Goal: Transaction & Acquisition: Purchase product/service

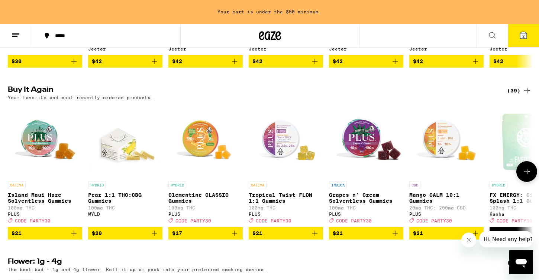
scroll to position [557, 0]
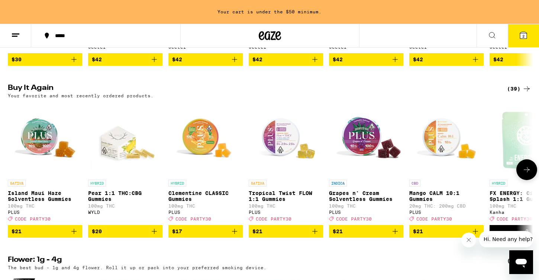
click at [475, 236] on icon "Add to bag" at bounding box center [475, 231] width 9 height 9
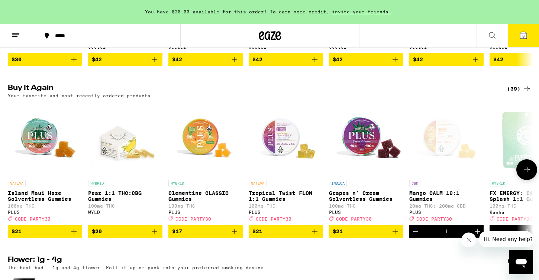
click at [475, 236] on icon "Increment" at bounding box center [477, 231] width 9 height 9
click at [234, 234] on icon "Add to bag" at bounding box center [234, 231] width 5 height 5
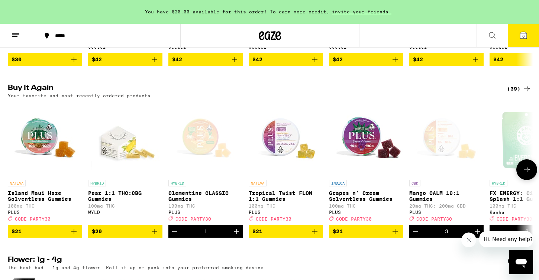
click at [234, 236] on icon "Increment" at bounding box center [236, 231] width 9 height 9
click at [314, 234] on icon "Add to bag" at bounding box center [314, 231] width 5 height 5
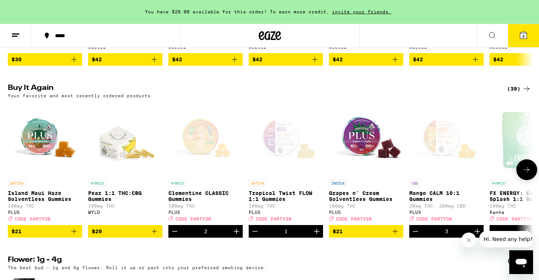
click at [524, 174] on icon at bounding box center [526, 169] width 9 height 9
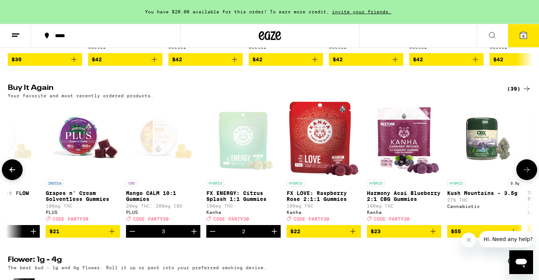
scroll to position [0, 442]
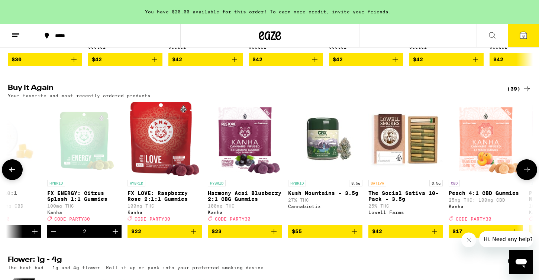
click at [11, 172] on icon at bounding box center [12, 169] width 6 height 5
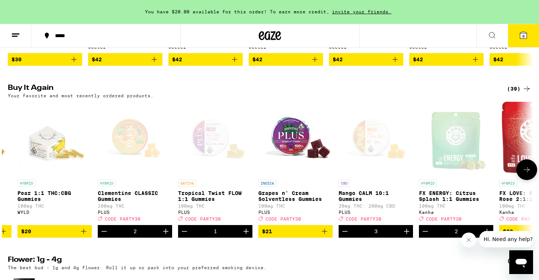
scroll to position [0, 0]
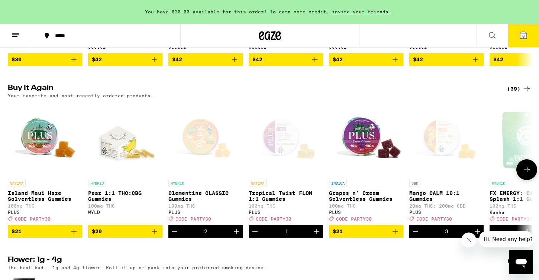
click at [12, 180] on div at bounding box center [12, 169] width 21 height 21
click at [525, 174] on icon at bounding box center [526, 169] width 9 height 9
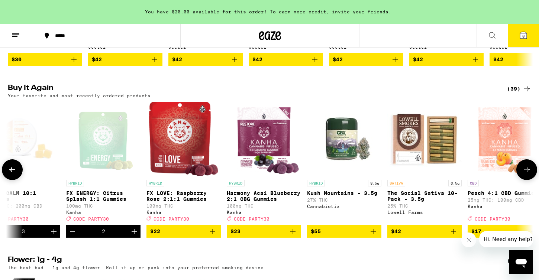
scroll to position [0, 442]
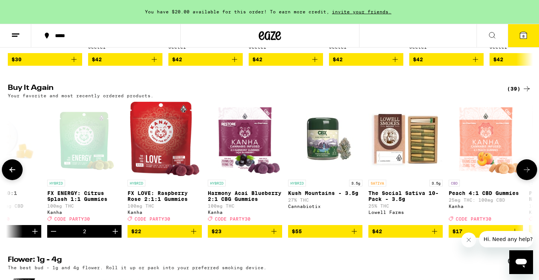
click at [526, 174] on icon at bounding box center [526, 169] width 9 height 9
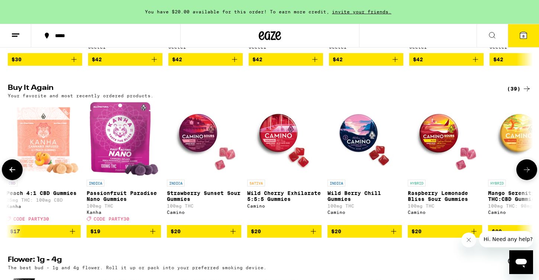
click at [54, 163] on img "Open page for Peach 4:1 CBD Gummies from Kanha" at bounding box center [43, 139] width 73 height 74
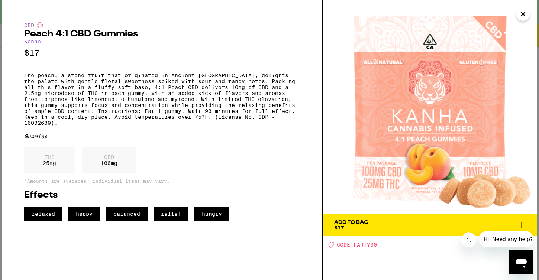
click at [521, 13] on icon "Close" at bounding box center [523, 14] width 4 height 4
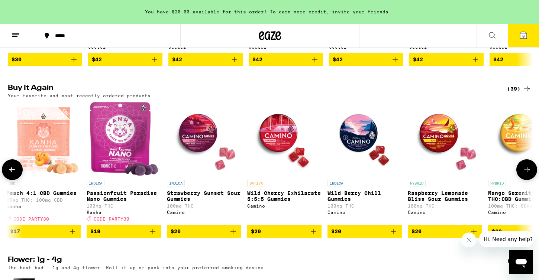
click at [72, 234] on icon "Add to bag" at bounding box center [72, 231] width 5 height 5
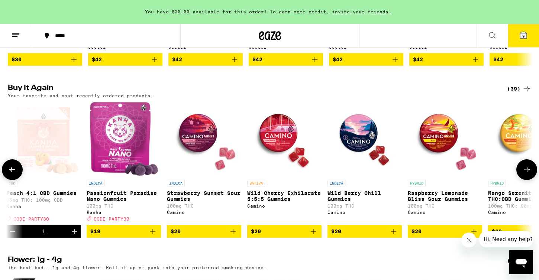
click at [72, 236] on icon "Increment" at bounding box center [74, 231] width 9 height 9
click at [527, 172] on icon at bounding box center [527, 169] width 6 height 5
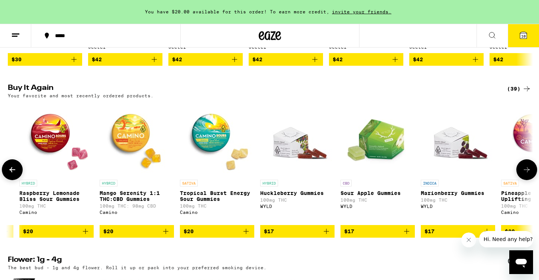
scroll to position [0, 1326]
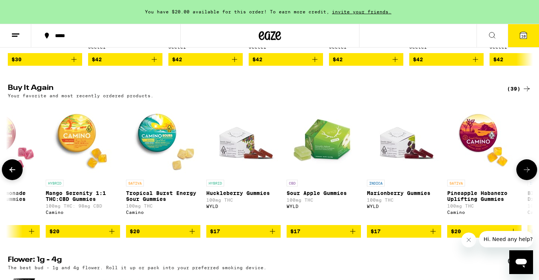
click at [527, 172] on icon at bounding box center [527, 169] width 6 height 5
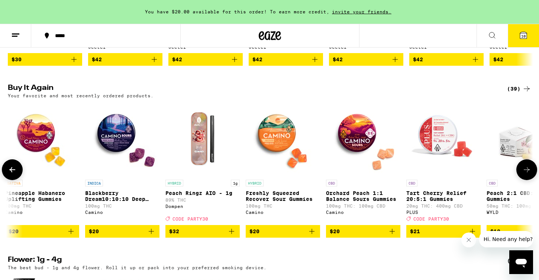
click at [471, 236] on icon "Add to bag" at bounding box center [472, 231] width 9 height 9
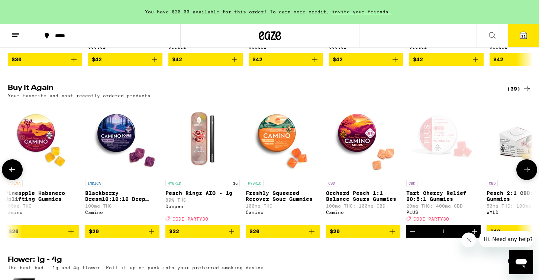
click at [526, 174] on icon at bounding box center [526, 169] width 9 height 9
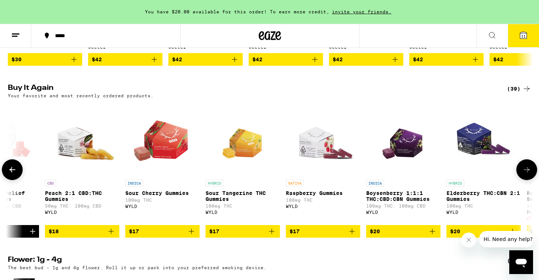
scroll to position [0, 2211]
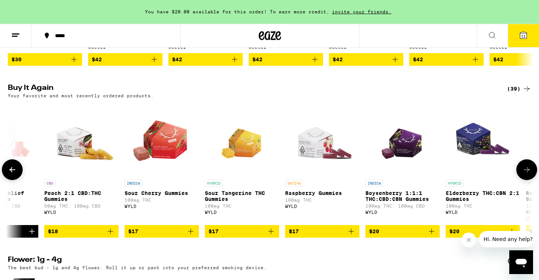
click at [526, 174] on icon at bounding box center [526, 169] width 9 height 9
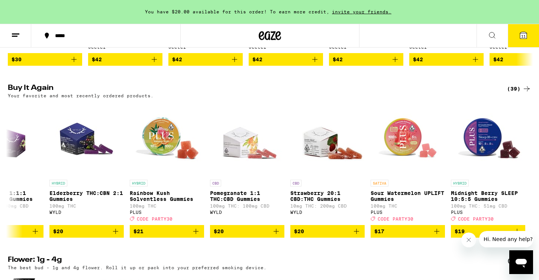
click at [524, 39] on icon at bounding box center [523, 35] width 9 height 9
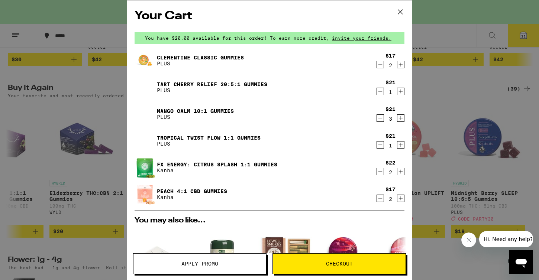
click at [246, 137] on link "Tropical Twist FLOW 1:1 Gummies" at bounding box center [209, 138] width 104 height 6
click at [400, 11] on icon at bounding box center [400, 11] width 11 height 11
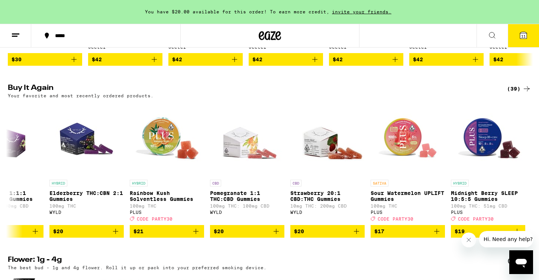
click at [492, 36] on icon at bounding box center [491, 35] width 9 height 9
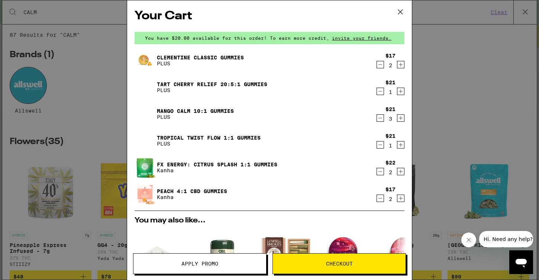
type input "CALM"
click at [399, 10] on icon at bounding box center [400, 11] width 11 height 11
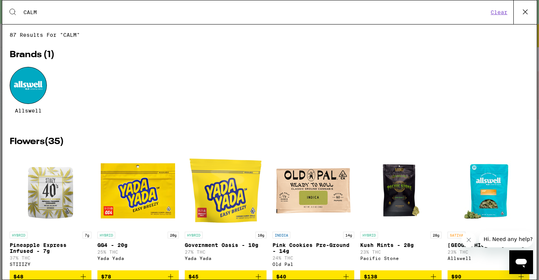
click at [499, 14] on button "Clear" at bounding box center [498, 12] width 21 height 7
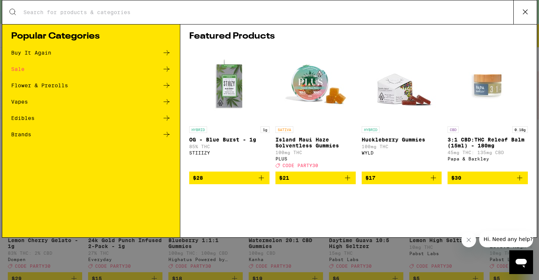
click at [295, 7] on div "Search for Products" at bounding box center [269, 12] width 534 height 24
click at [265, 14] on input "Search for Products" at bounding box center [268, 12] width 490 height 7
type input "O"
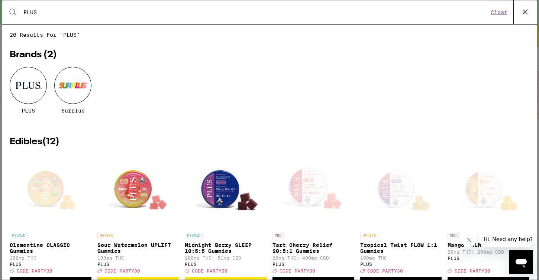
type input "PLUS"
click at [31, 85] on div at bounding box center [28, 85] width 37 height 37
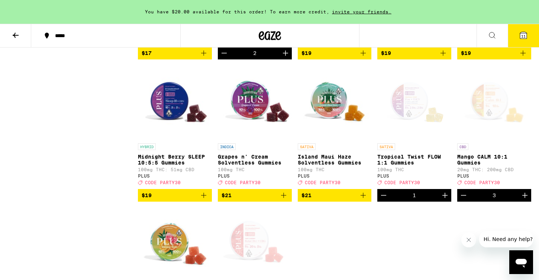
scroll to position [354, 0]
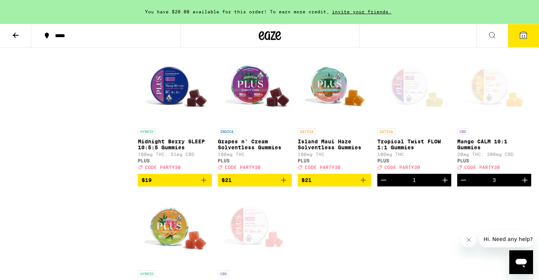
click at [445, 183] on icon "Increment" at bounding box center [444, 180] width 5 height 5
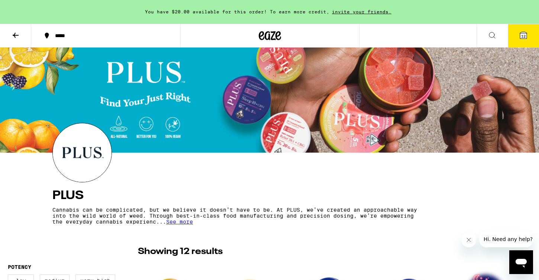
scroll to position [0, 0]
click at [522, 35] on span "12" at bounding box center [523, 36] width 4 height 4
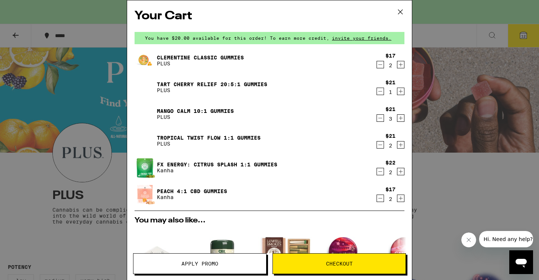
click at [400, 10] on icon at bounding box center [400, 11] width 11 height 11
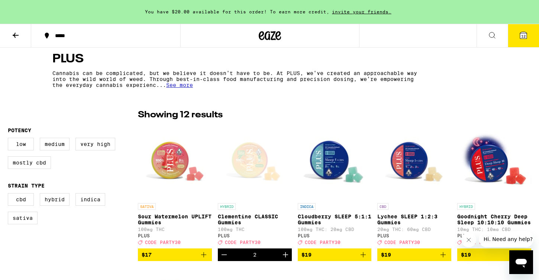
scroll to position [144, 0]
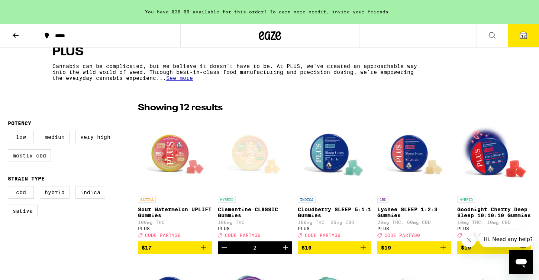
click at [522, 33] on icon at bounding box center [523, 35] width 7 height 7
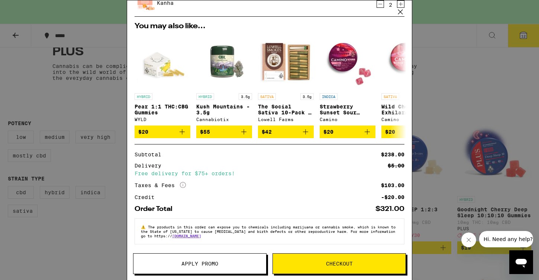
scroll to position [199, 0]
click at [192, 266] on span "Apply Promo" at bounding box center [199, 263] width 37 height 5
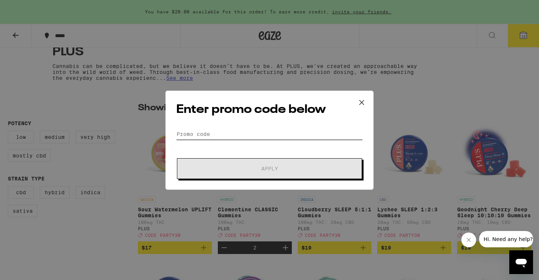
click at [203, 131] on input "Promo Code" at bounding box center [269, 134] width 187 height 11
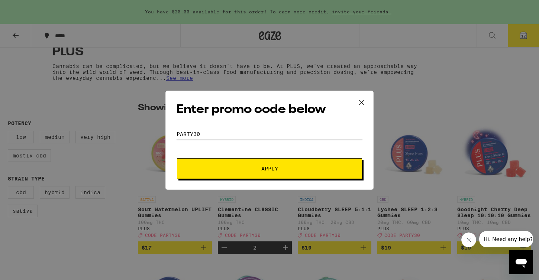
type input "PARTY30"
click at [233, 163] on button "Apply" at bounding box center [269, 168] width 185 height 21
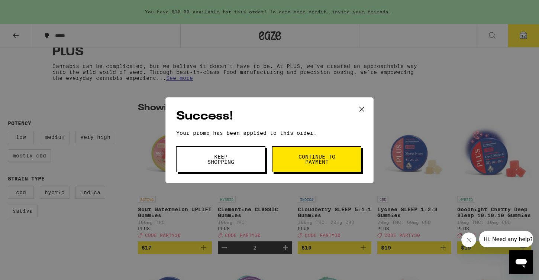
click at [360, 108] on icon at bounding box center [361, 109] width 11 height 11
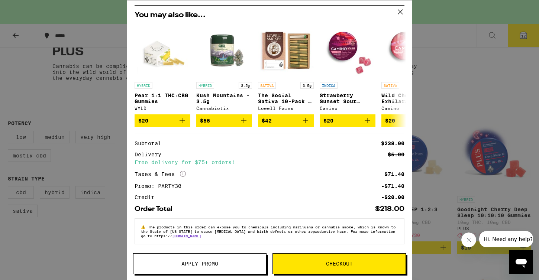
scroll to position [210, 0]
click at [334, 266] on span "Checkout" at bounding box center [339, 263] width 27 height 5
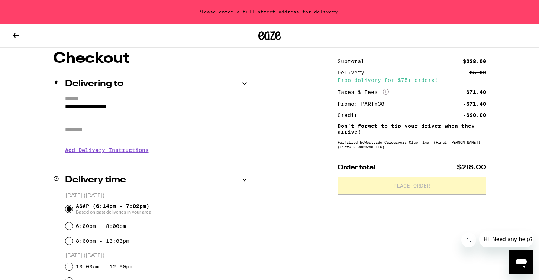
scroll to position [64, 0]
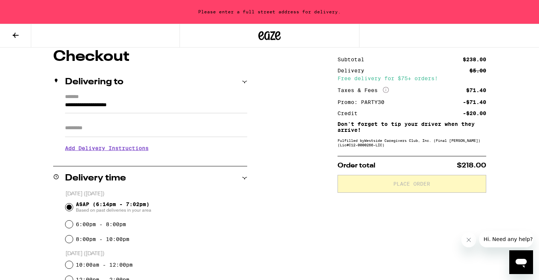
click at [143, 150] on h3 "Add Delivery Instructions" at bounding box center [156, 148] width 182 height 17
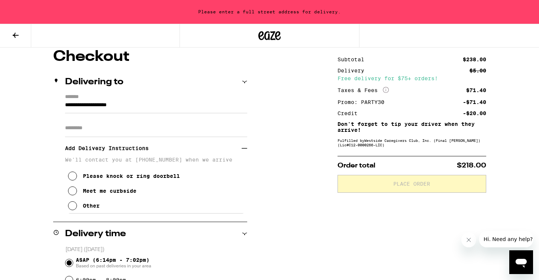
click at [75, 210] on icon at bounding box center [72, 205] width 9 height 9
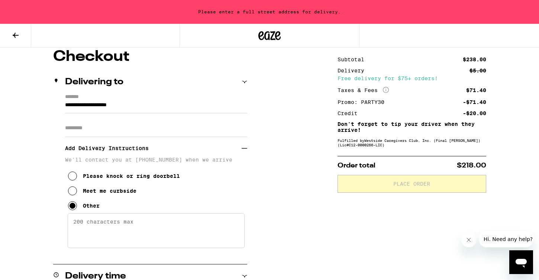
click at [97, 225] on textarea "Enter any other delivery instructions you want driver to know" at bounding box center [156, 230] width 177 height 35
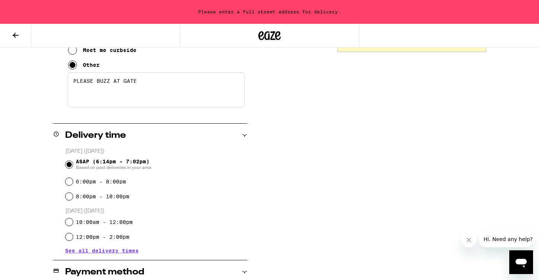
scroll to position [206, 0]
type textarea "PLEASE BUZZ AT GATE"
click at [69, 223] on input "10:00am - 12:00pm" at bounding box center [68, 221] width 7 height 7
radio input "true"
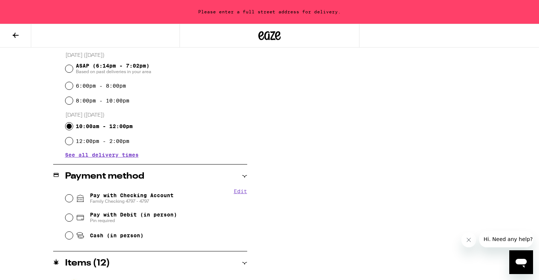
scroll to position [307, 0]
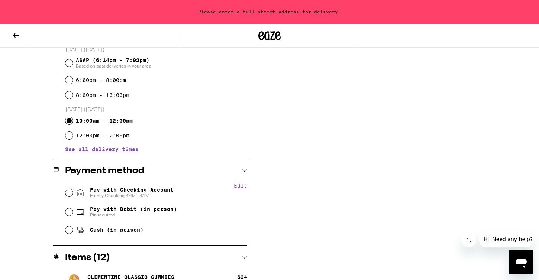
click at [68, 193] on input "Pay with Checking Account Family Checking 4797 - 4797" at bounding box center [68, 192] width 7 height 7
radio input "true"
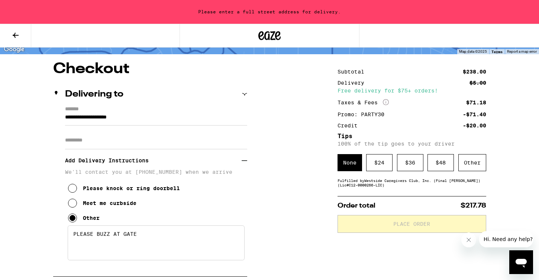
scroll to position [57, 0]
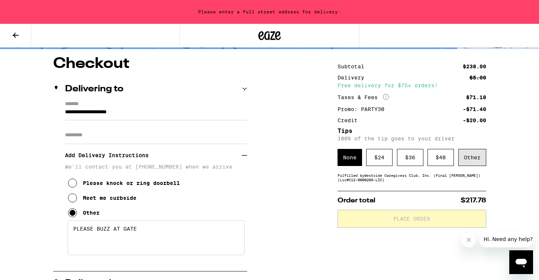
click at [475, 162] on div "Other" at bounding box center [472, 157] width 28 height 17
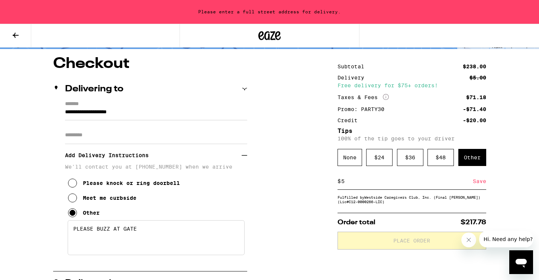
type input "5"
click at [481, 183] on div "Save" at bounding box center [479, 181] width 13 height 16
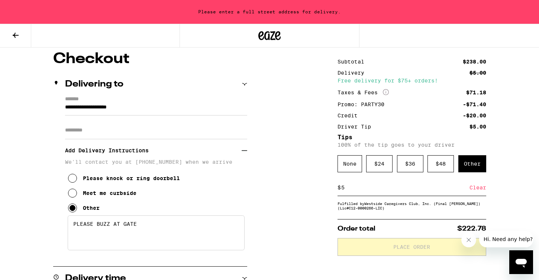
scroll to position [65, 0]
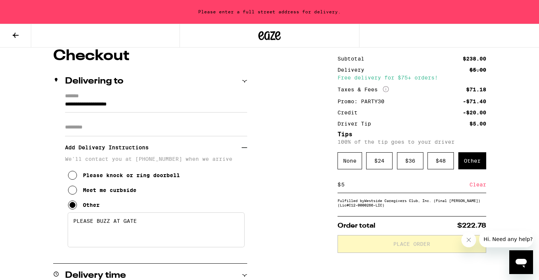
click at [142, 104] on input "**********" at bounding box center [156, 106] width 182 height 13
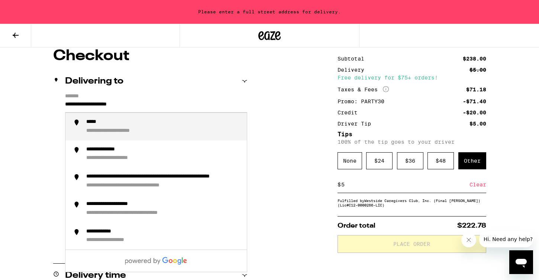
drag, startPoint x: 142, startPoint y: 104, endPoint x: 45, endPoint y: 98, distance: 97.9
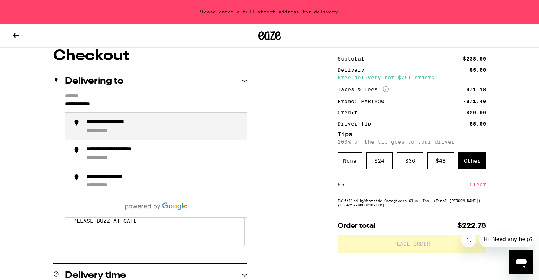
click at [143, 123] on div "**********" at bounding box center [119, 122] width 67 height 7
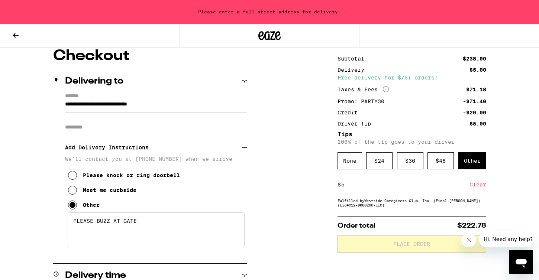
type input "**********"
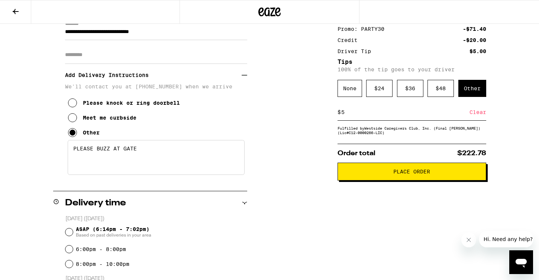
scroll to position [112, 0]
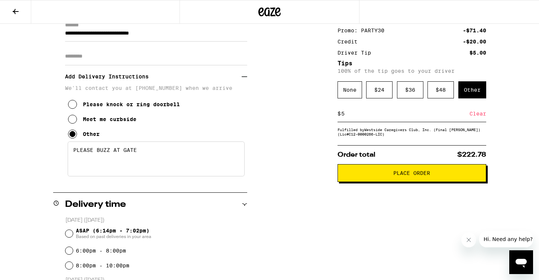
click at [423, 176] on span "Place Order" at bounding box center [411, 173] width 37 height 5
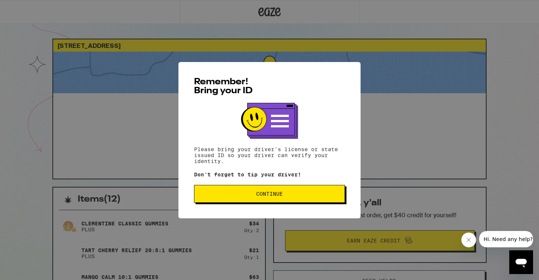
click at [283, 194] on span "Continue" at bounding box center [269, 193] width 138 height 5
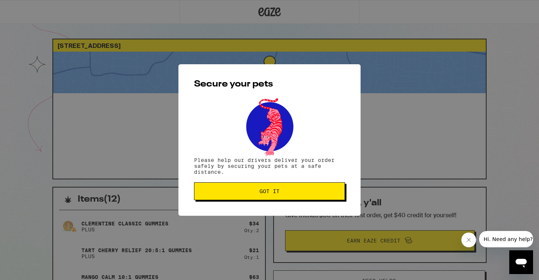
click at [283, 193] on span "Got it" at bounding box center [269, 191] width 138 height 5
